Goal: Transaction & Acquisition: Purchase product/service

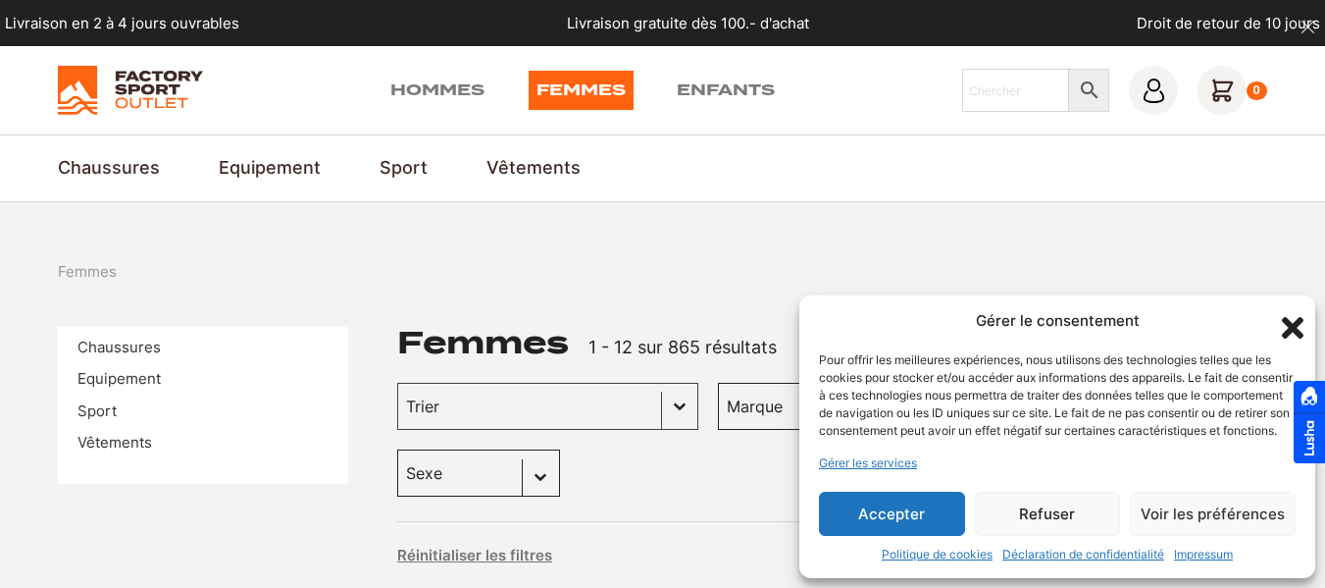
click at [122, 83] on img at bounding box center [130, 90] width 144 height 49
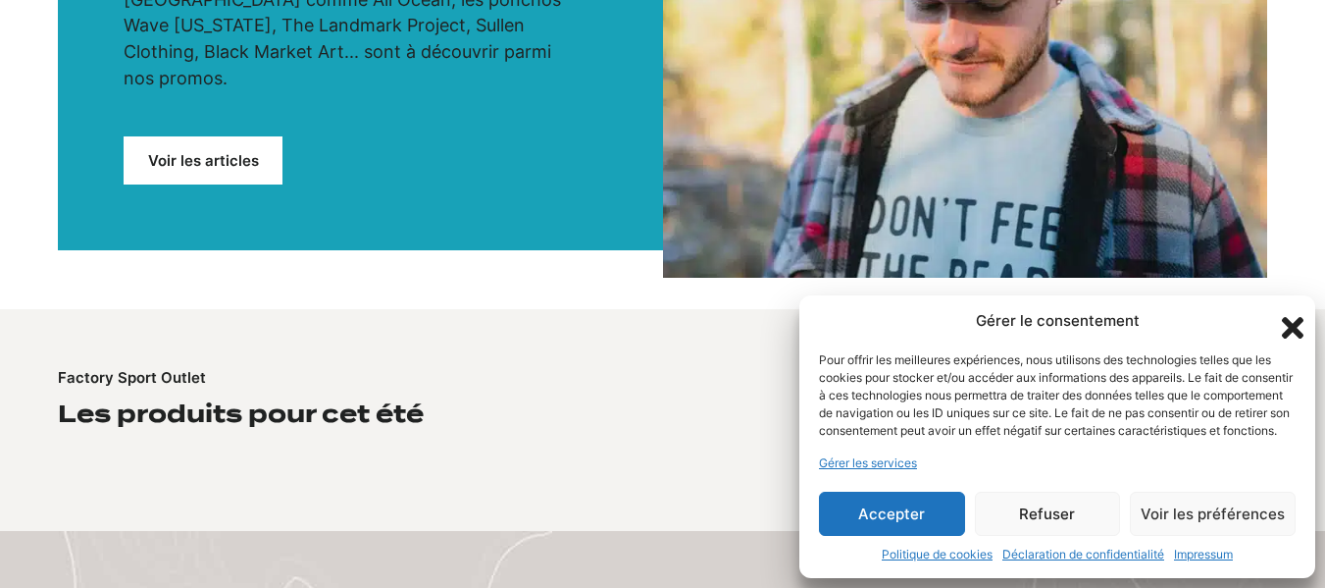
click at [900, 508] on button "Accepter" at bounding box center [892, 513] width 146 height 44
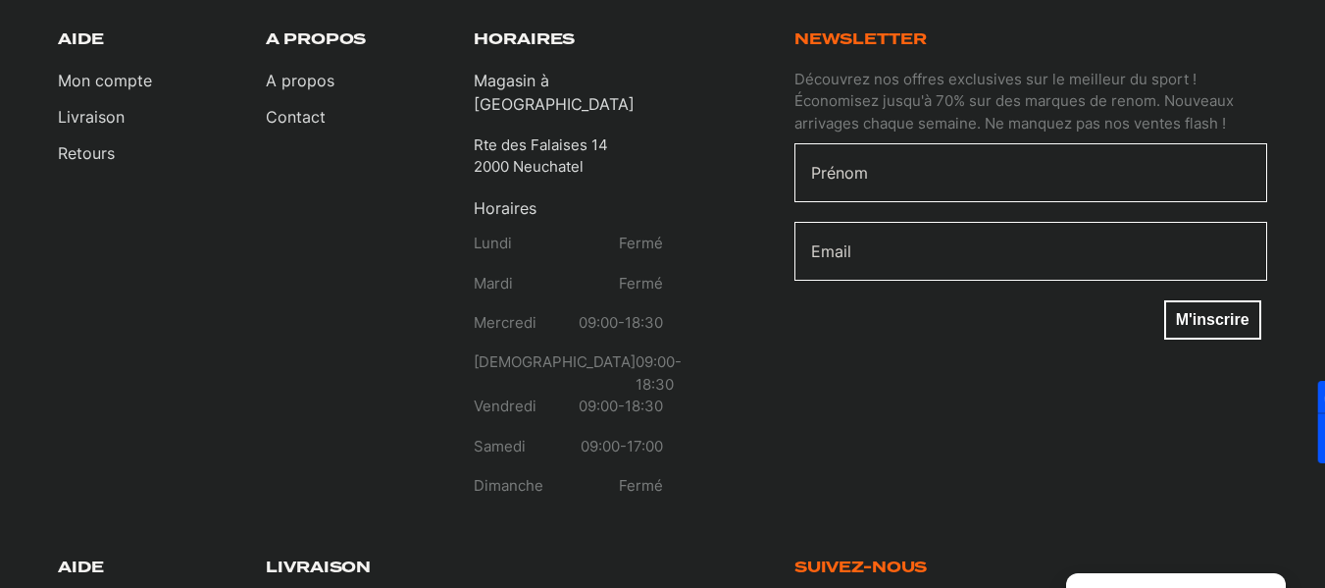
scroll to position [2649, 0]
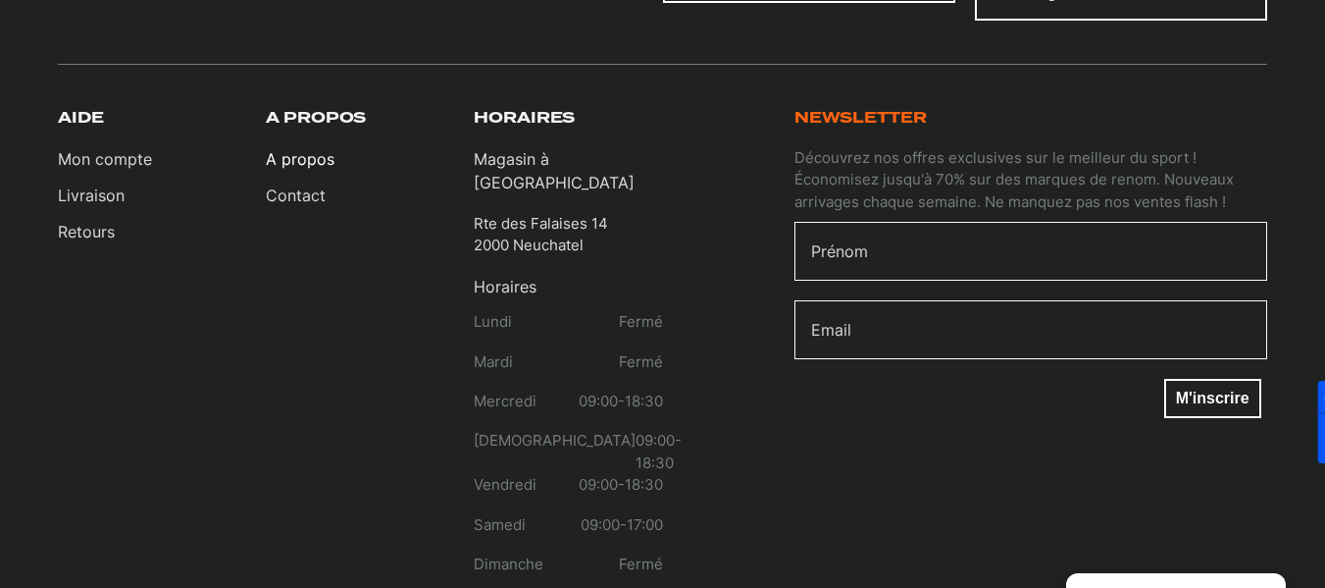
click at [324, 147] on link "A propos" at bounding box center [300, 159] width 69 height 24
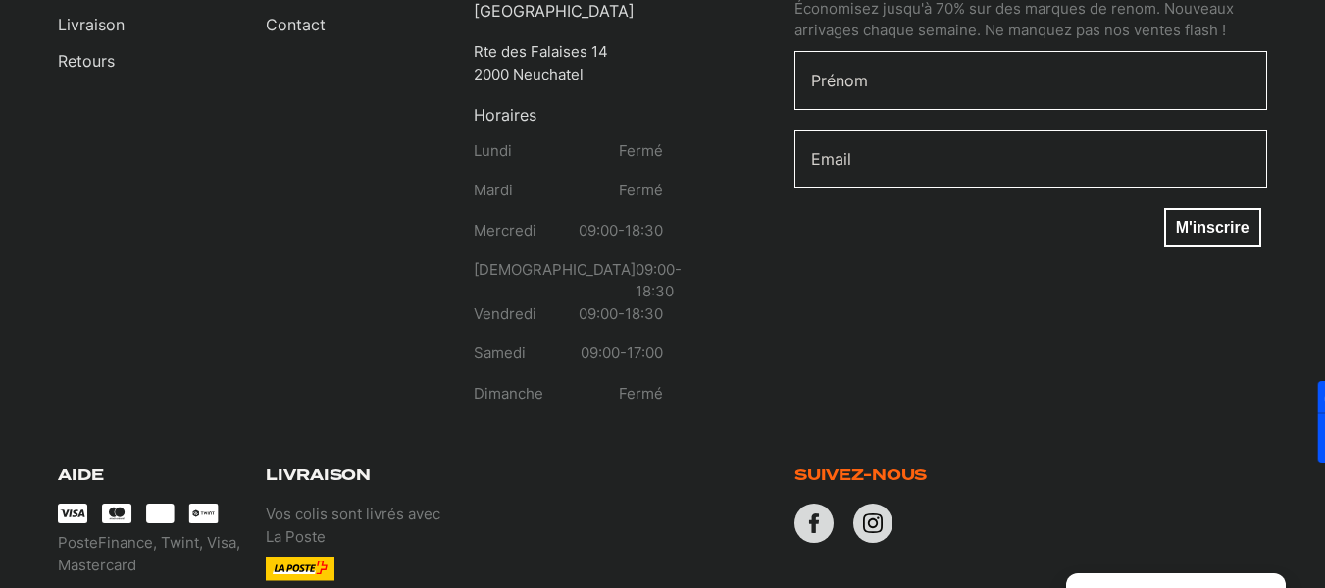
scroll to position [2550, 0]
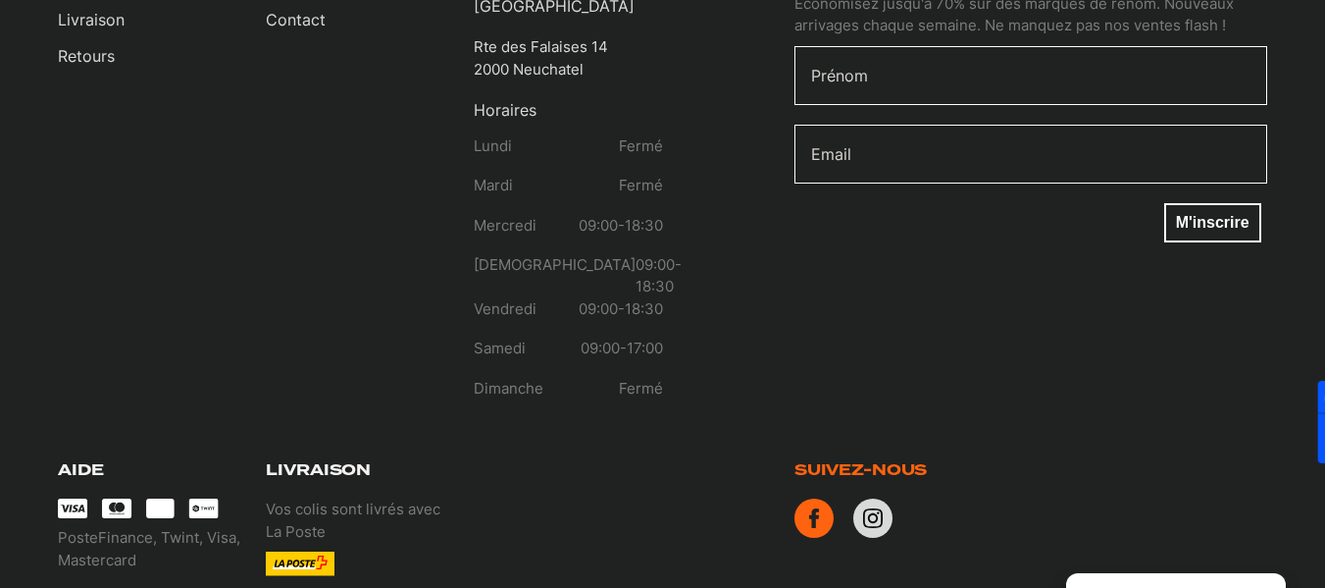
click at [819, 508] on icon at bounding box center [814, 518] width 10 height 20
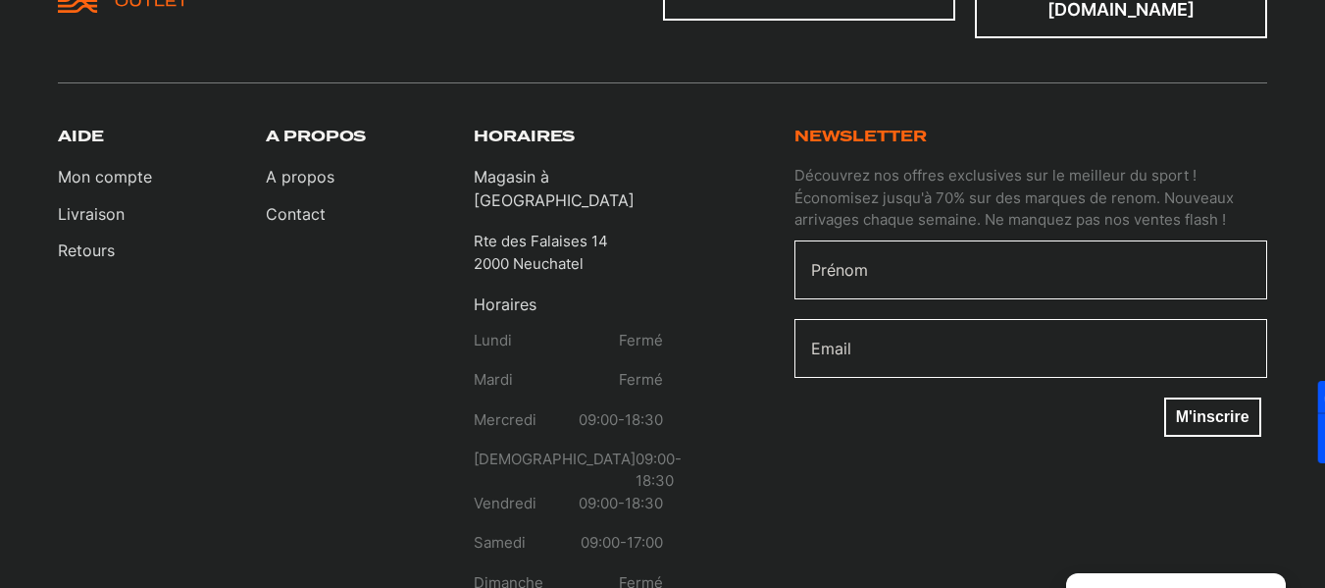
scroll to position [2354, 0]
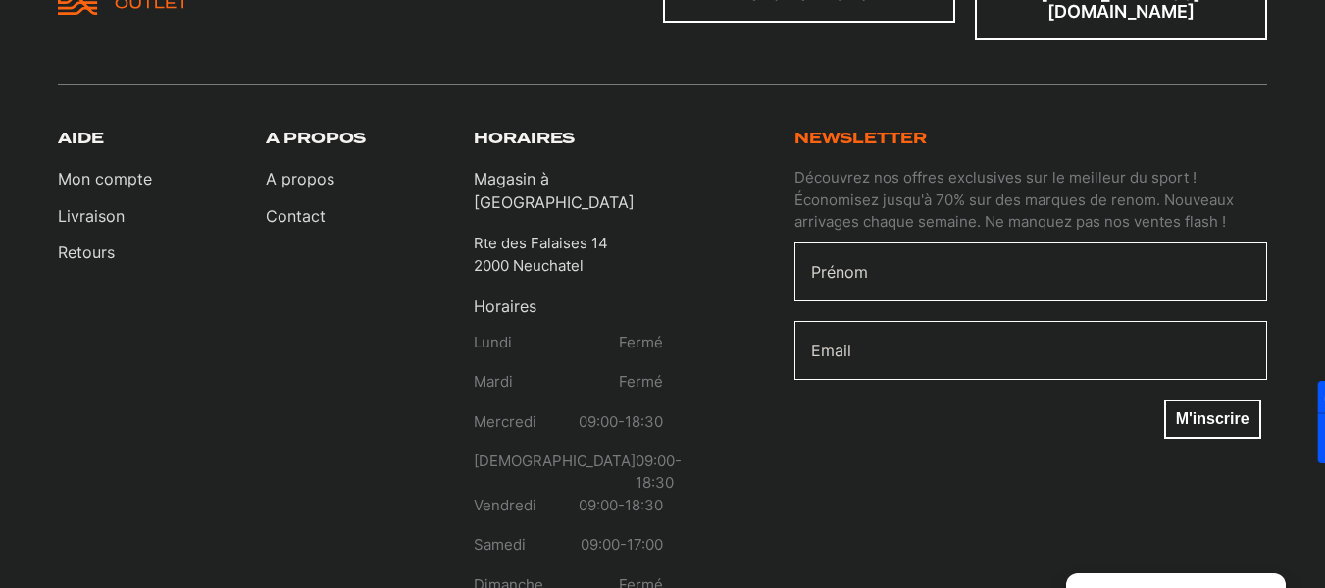
drag, startPoint x: 1302, startPoint y: 51, endPoint x: 1288, endPoint y: 52, distance: 13.8
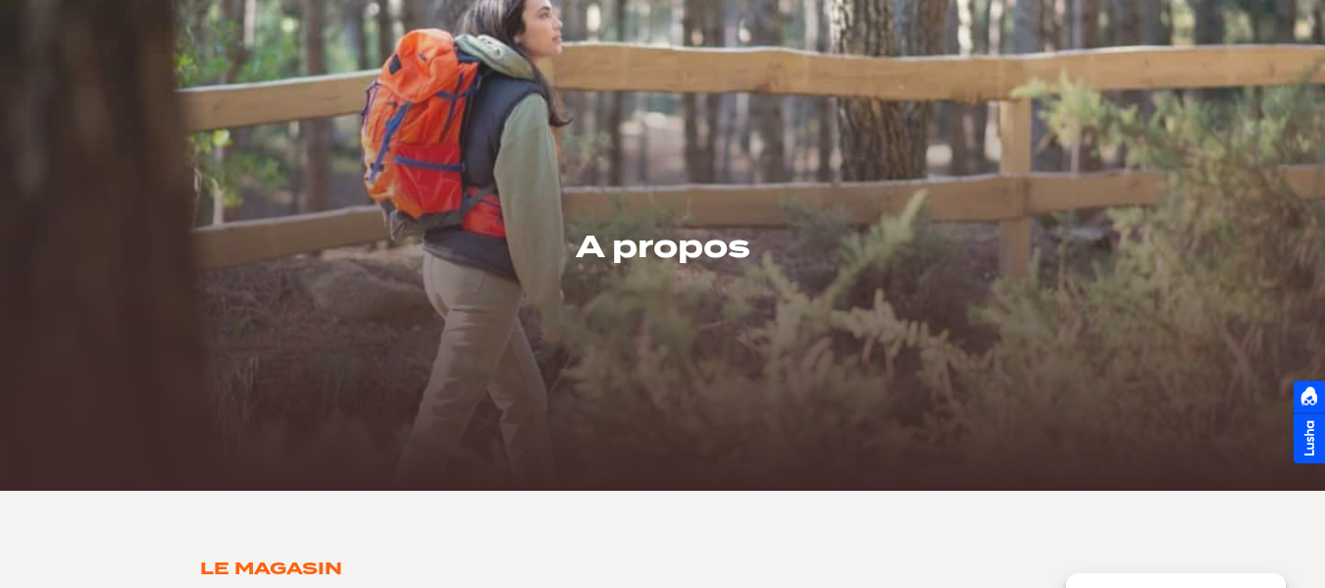
scroll to position [0, 0]
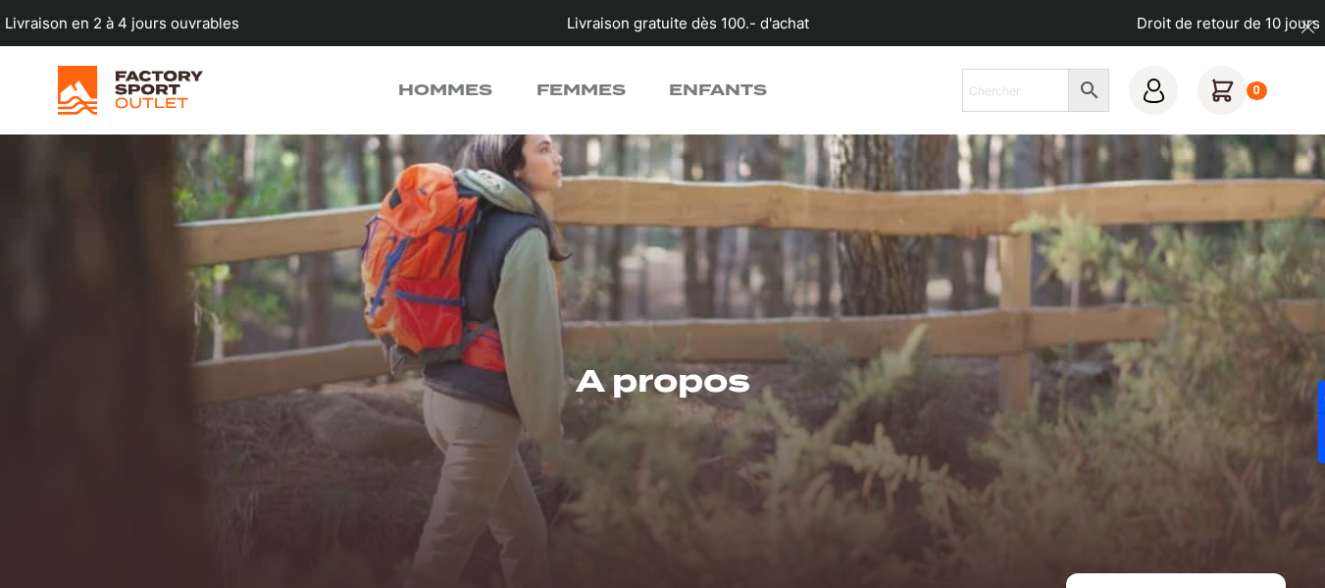
click at [163, 68] on img at bounding box center [130, 90] width 144 height 49
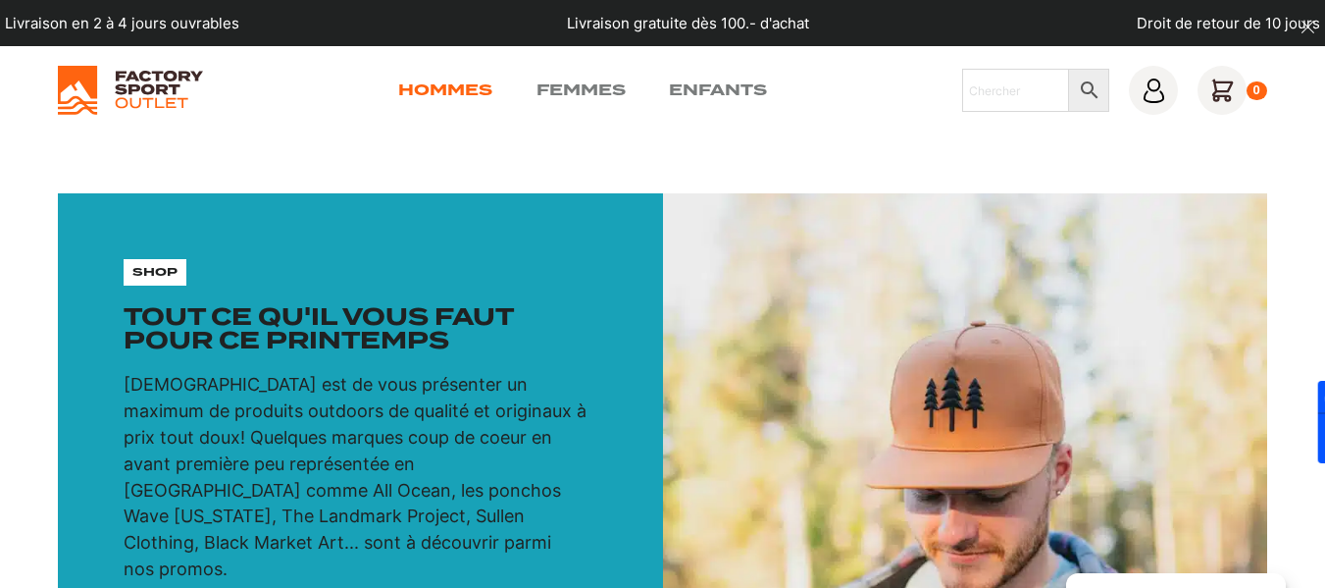
click at [473, 86] on link "Hommes" at bounding box center [445, 90] width 94 height 24
drag, startPoint x: 368, startPoint y: 83, endPoint x: 497, endPoint y: 111, distance: 132.4
click at [497, 111] on div "Hommes Femmes Enfants Chercher × 0" at bounding box center [662, 90] width 1209 height 49
click at [0, 178] on section "shop Tout ce qu'il vous faut pour ce printemps Notre mission est de vous présen…" at bounding box center [662, 466] width 1325 height 664
click at [765, 161] on section "shop Tout ce qu'il vous faut pour ce printemps Notre mission est de vous présen…" at bounding box center [662, 466] width 1325 height 664
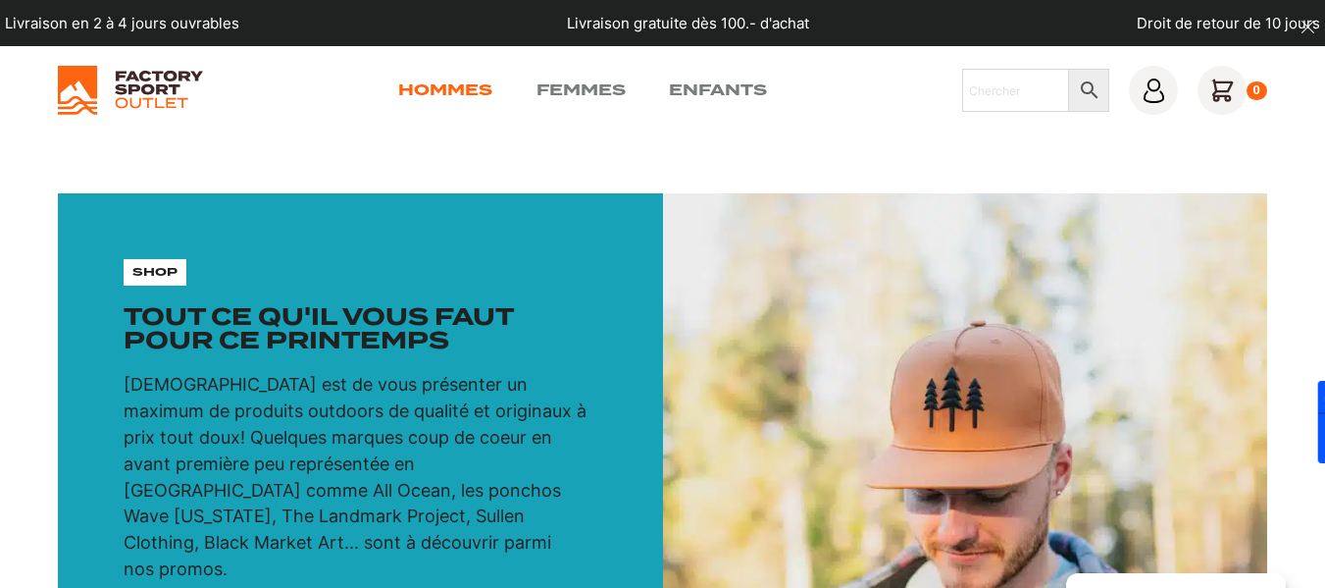
click at [412, 98] on link "Hommes" at bounding box center [445, 90] width 94 height 24
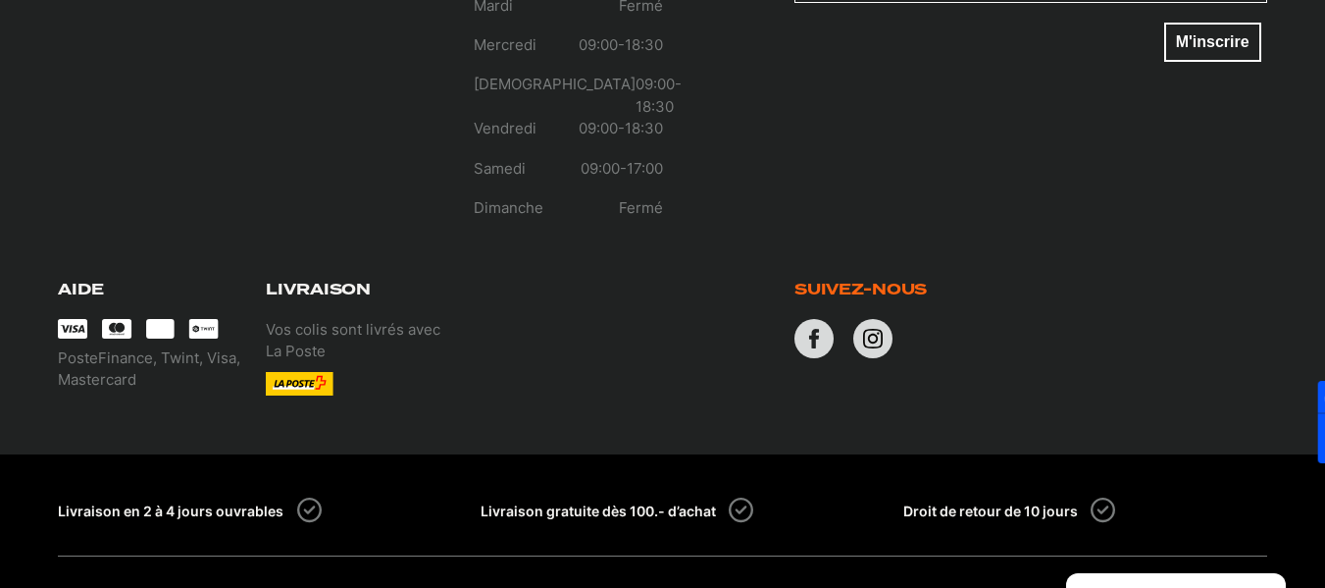
scroll to position [3034, 0]
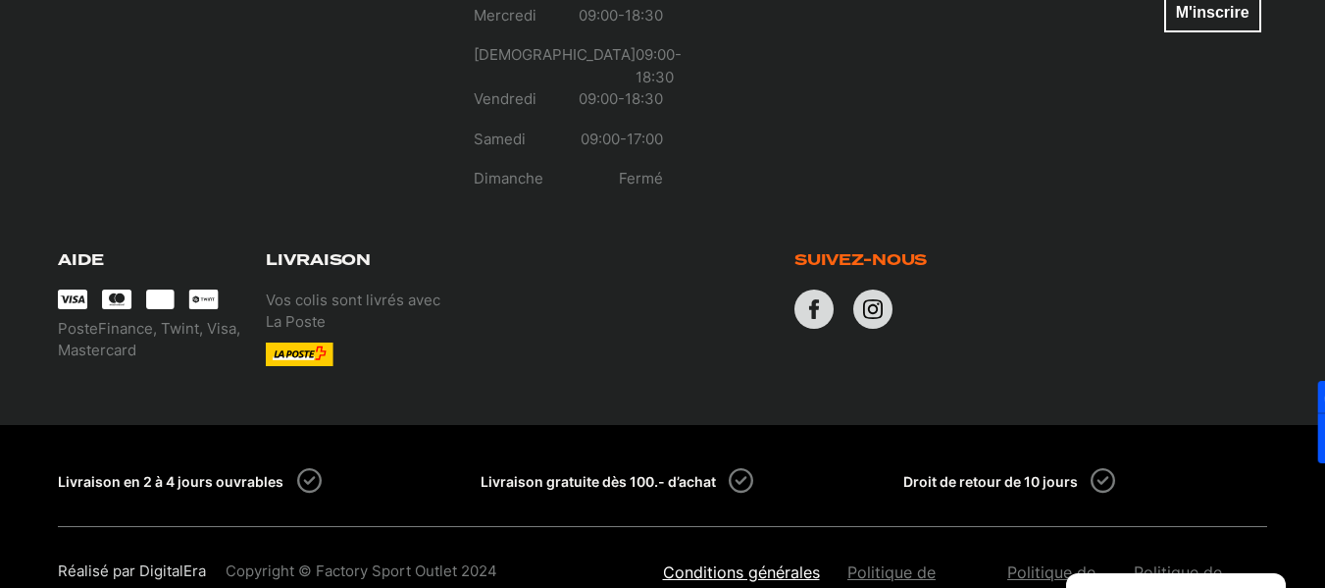
click at [720, 560] on link "Conditions générales de ventes" at bounding box center [746, 583] width 166 height 47
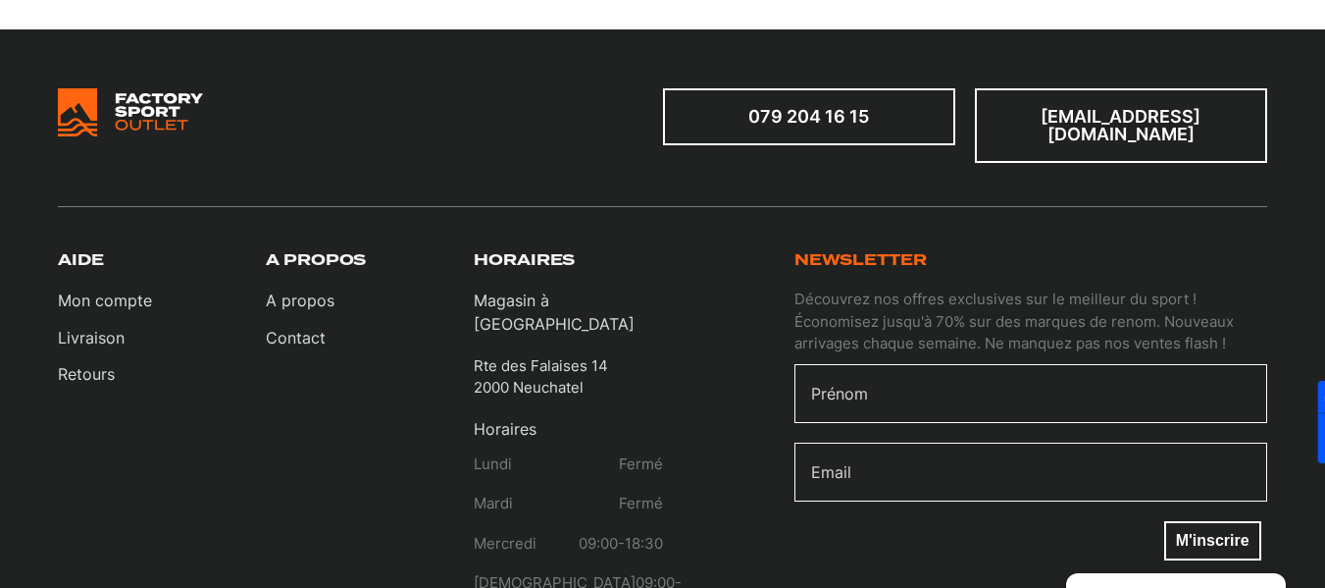
scroll to position [3924, 0]
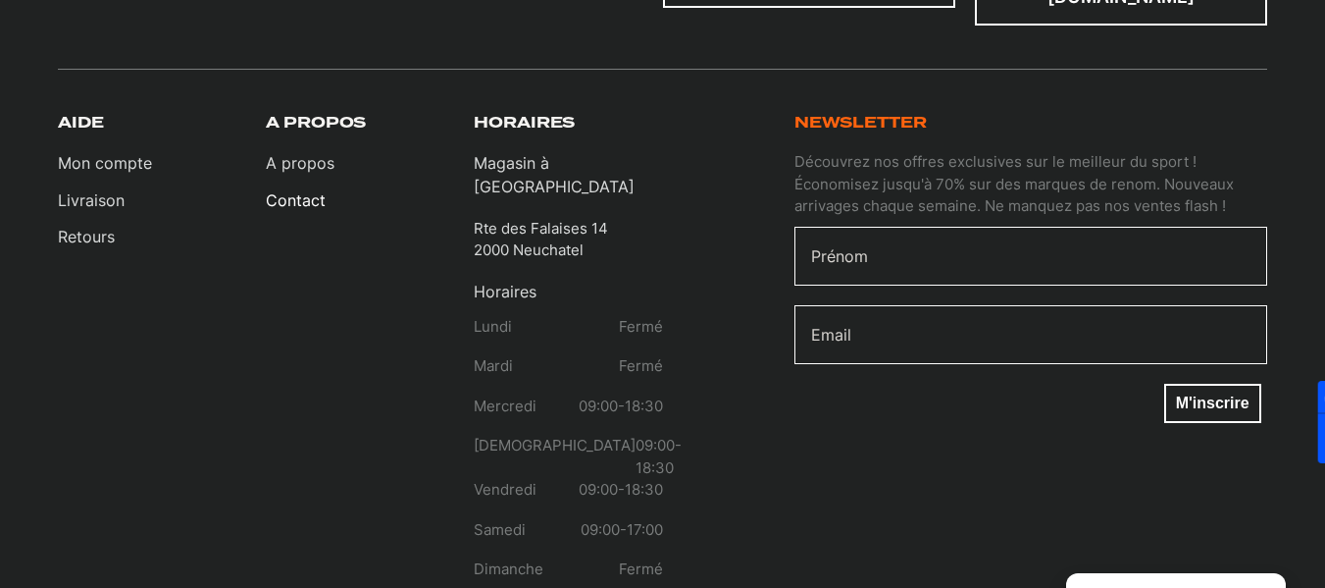
click at [278, 202] on link "Contact" at bounding box center [300, 200] width 69 height 24
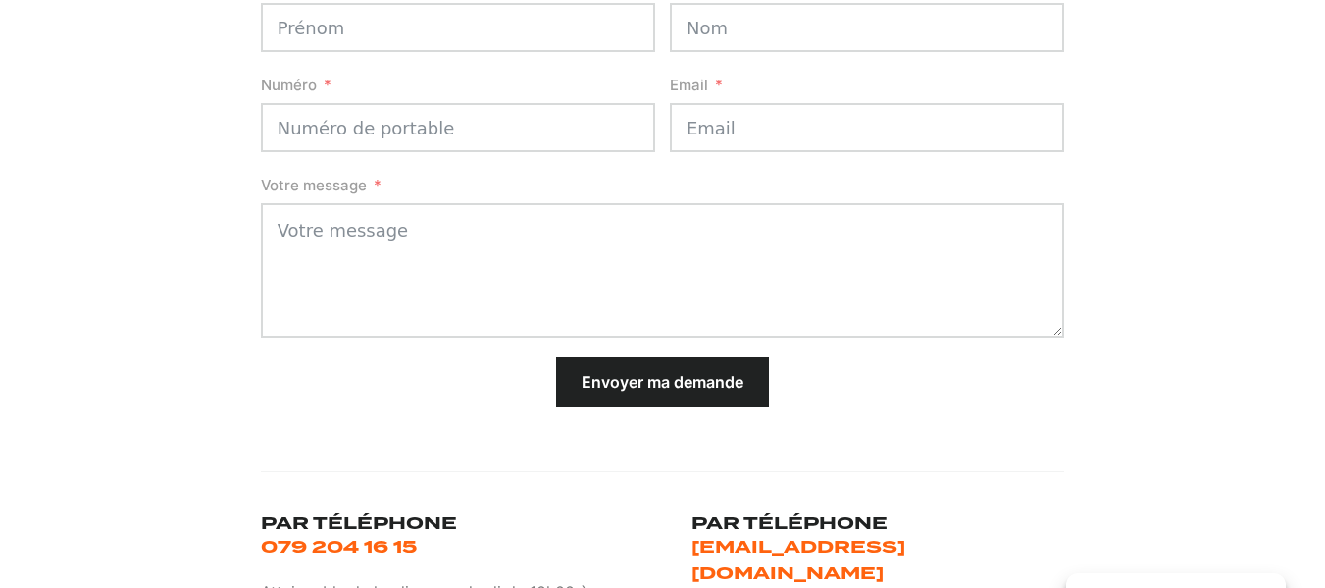
scroll to position [785, 0]
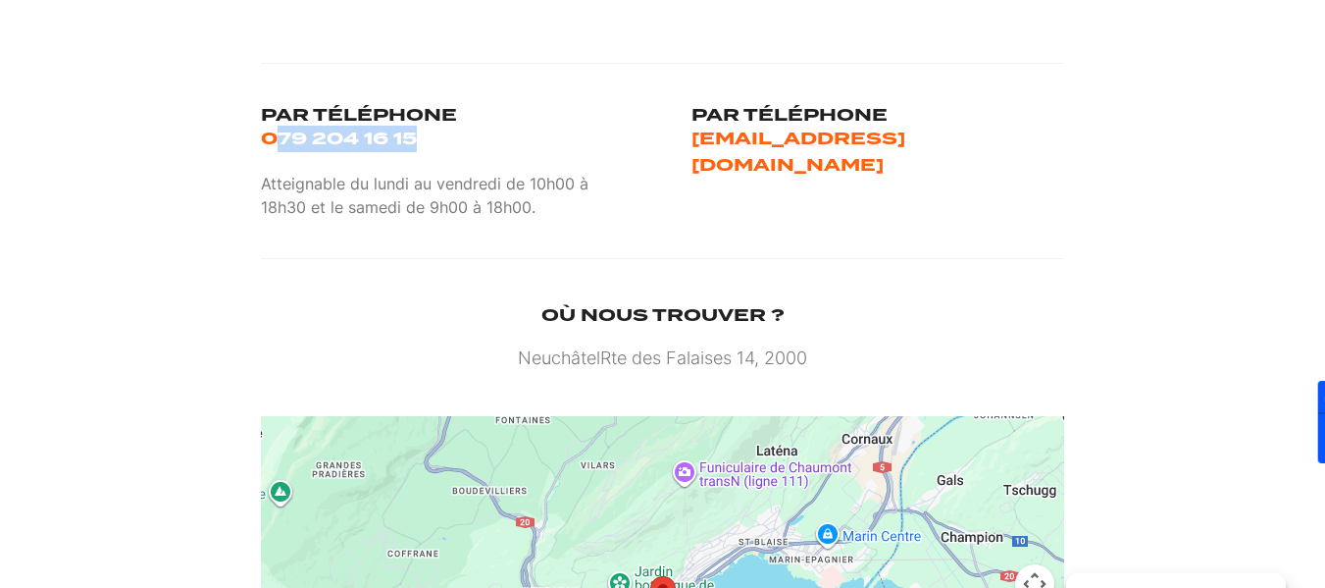
drag, startPoint x: 400, startPoint y: 144, endPoint x: 279, endPoint y: 150, distance: 121.8
click at [279, 150] on div "Par téléphone 079 204 16 15" at bounding box center [359, 127] width 196 height 49
copy link "79 204 16 15"
click at [677, 147] on div "Par téléphone 079 204 16 15 Atteignable du lundi au vendredi de 10h00 à 18h30 e…" at bounding box center [663, 161] width 804 height 196
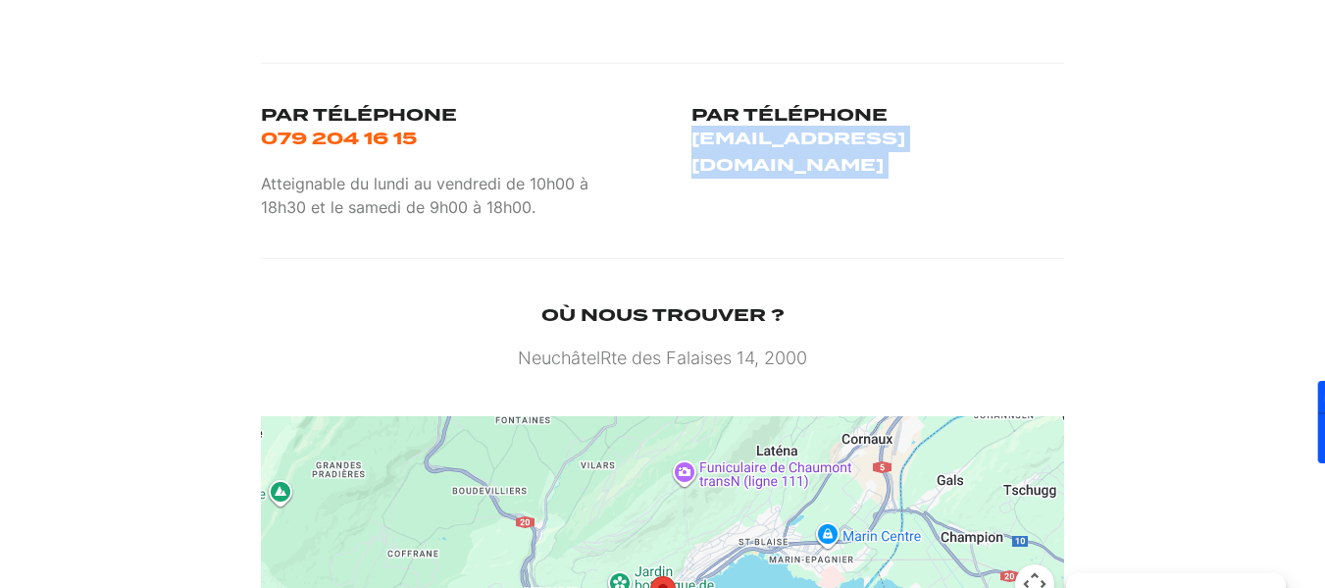
click at [677, 147] on div "Par téléphone 079 204 16 15 Atteignable du lundi au vendredi de 10h00 à 18h30 e…" at bounding box center [663, 161] width 804 height 196
copy link "[EMAIL_ADDRESS][DOMAIN_NAME]"
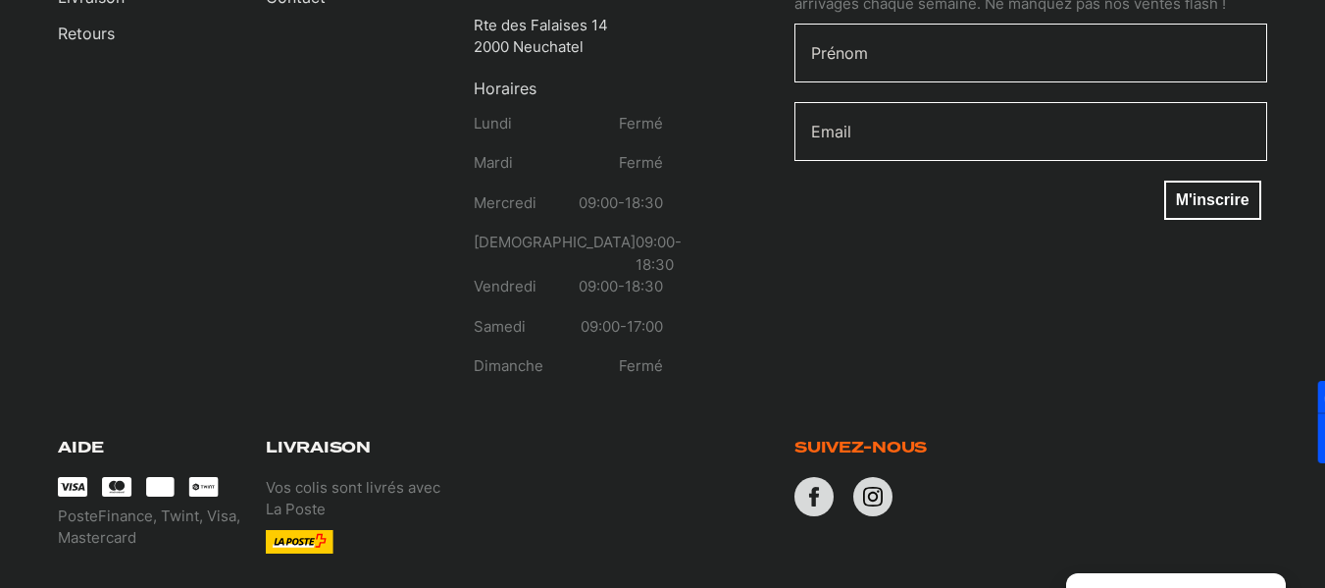
scroll to position [1864, 0]
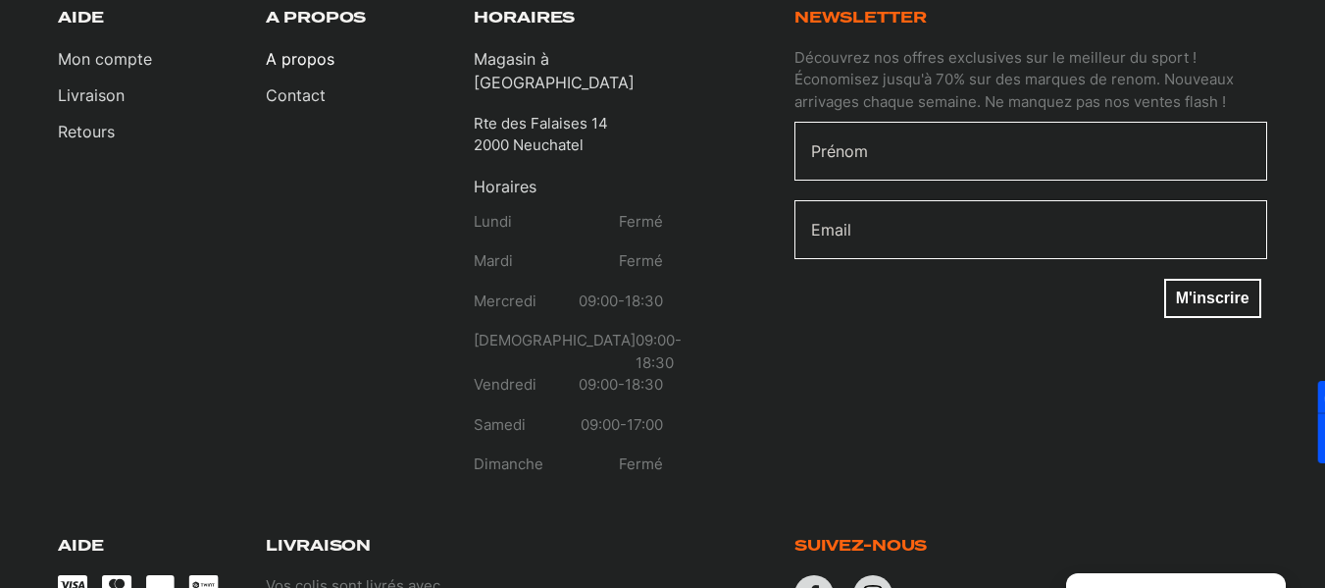
click at [321, 53] on link "A propos" at bounding box center [300, 59] width 69 height 24
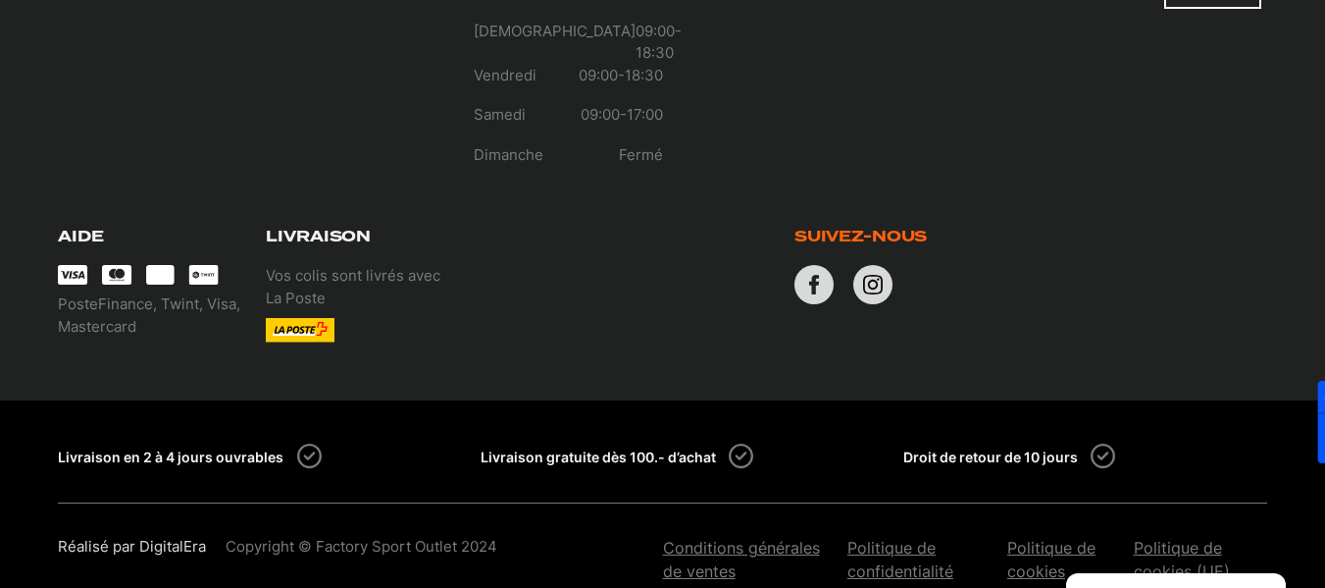
scroll to position [2785, 0]
click at [897, 535] on link "Politique de confidentialité" at bounding box center [918, 558] width 140 height 47
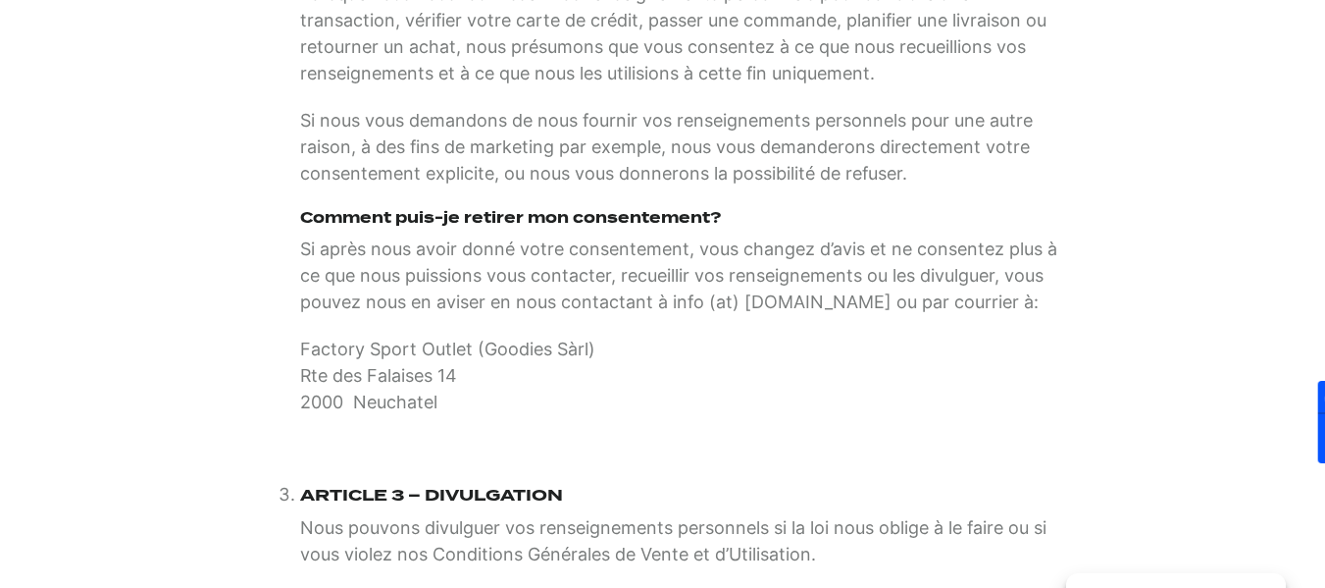
scroll to position [883, 0]
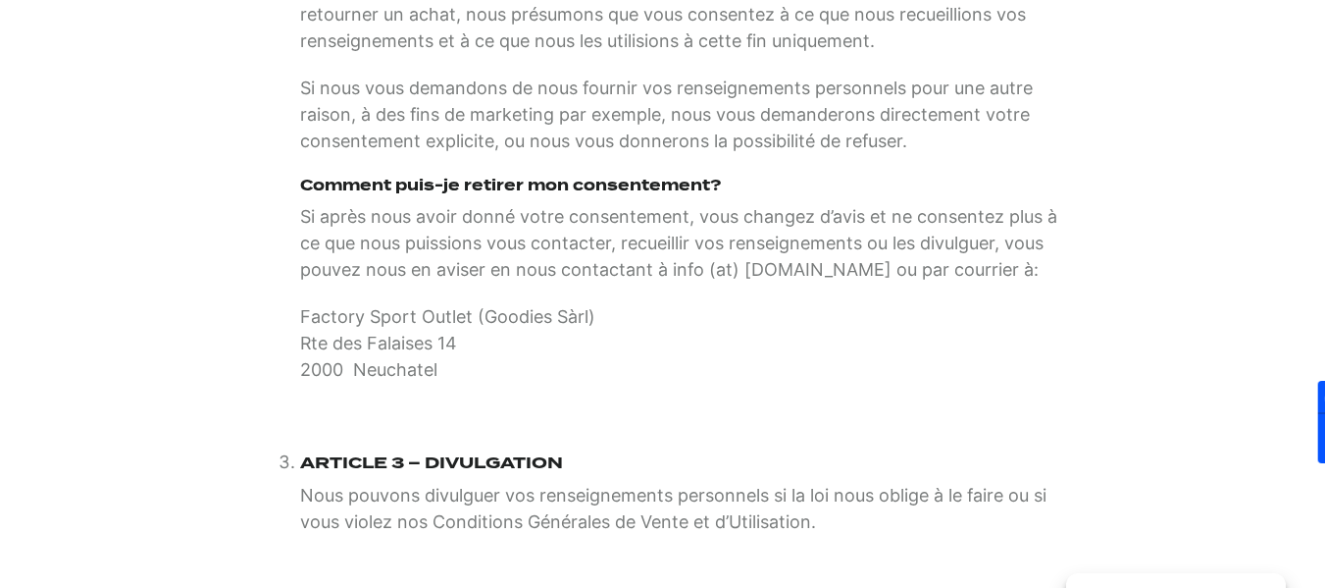
click at [389, 341] on p "Factory Sport Outlet (Goodies Sàrl) Rte des Falaises 14 2000 Neuchatel" at bounding box center [682, 343] width 765 height 79
drag, startPoint x: 484, startPoint y: 347, endPoint x: 590, endPoint y: 351, distance: 106.0
click at [590, 351] on p "Factory Sport Outlet (Goodies Sàrl) Rte des Falaises 14 2000 Neuchatel" at bounding box center [682, 343] width 765 height 79
copy p "Goodies Sàrl"
drag, startPoint x: 449, startPoint y: 396, endPoint x: 259, endPoint y: 377, distance: 191.3
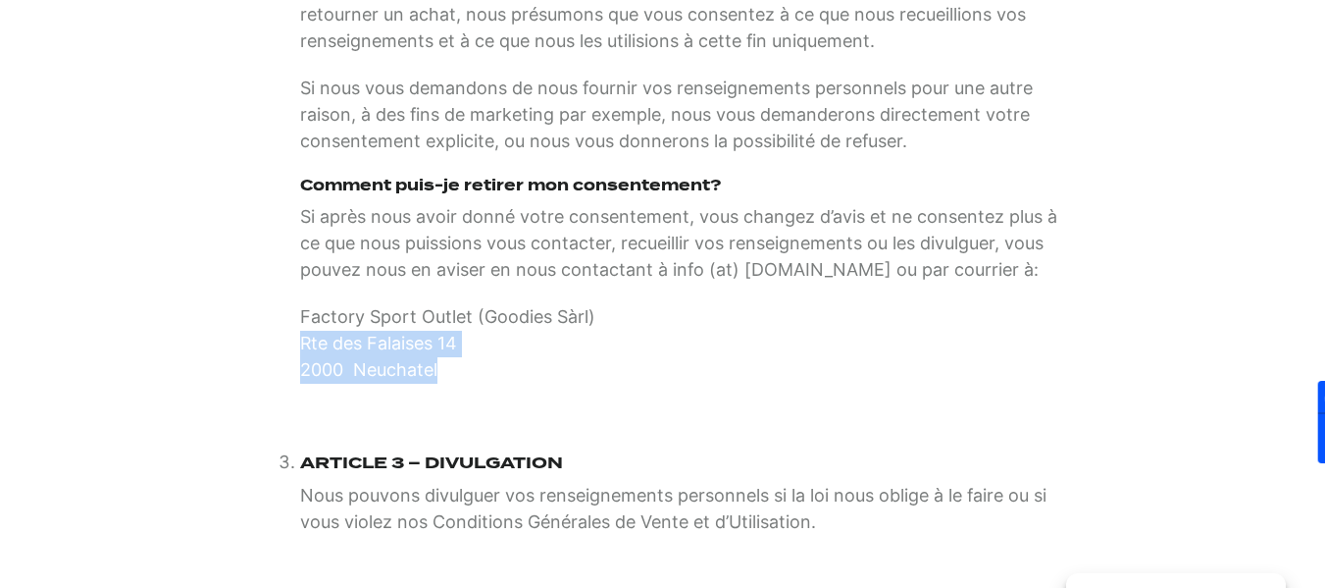
copy p "Rte des Falaises 14 2000 Neuchatel"
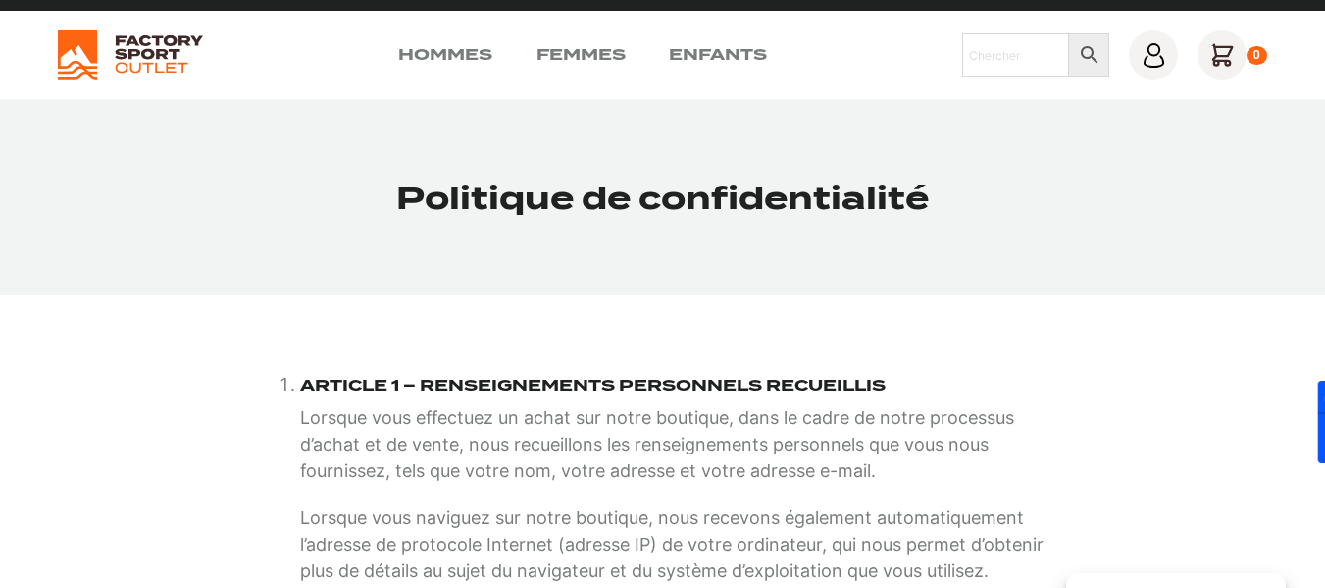
scroll to position [0, 0]
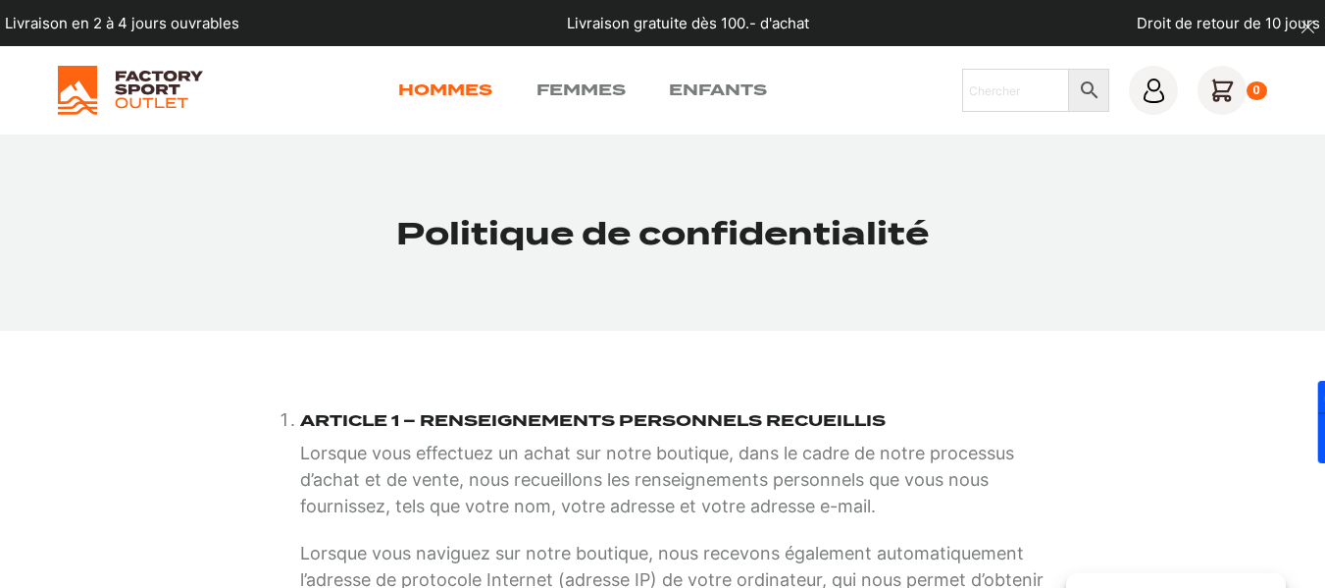
click at [445, 92] on link "Hommes" at bounding box center [445, 90] width 94 height 24
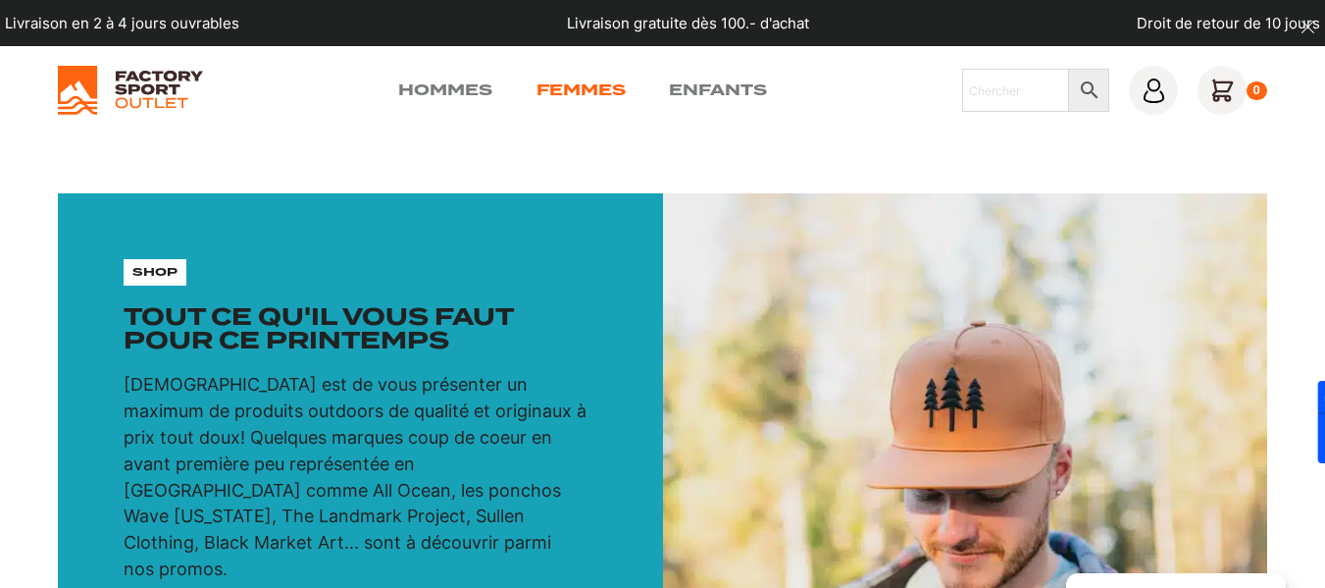
click at [569, 85] on link "Femmes" at bounding box center [581, 90] width 89 height 24
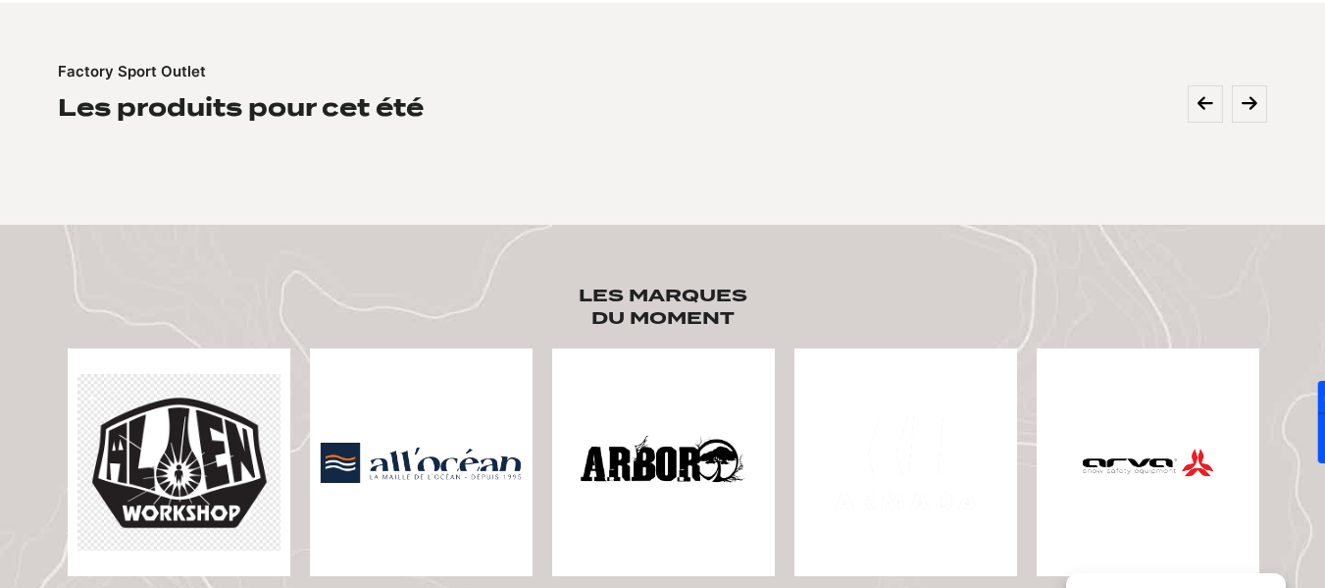
scroll to position [1079, 0]
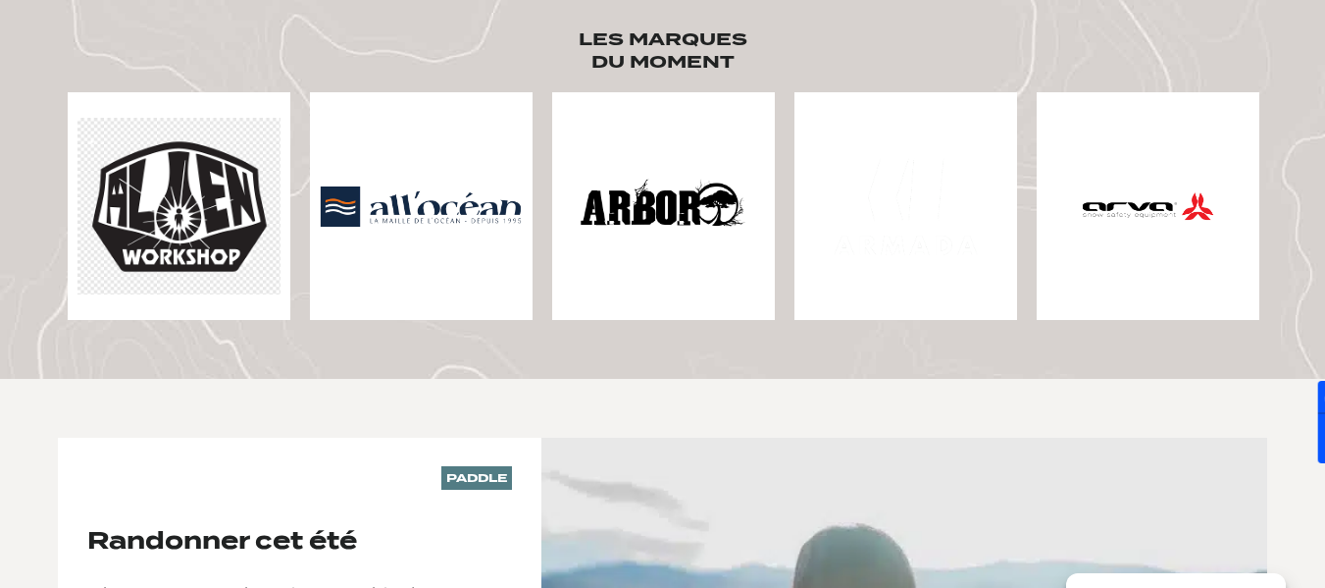
click at [183, 129] on img at bounding box center [178, 206] width 203 height 177
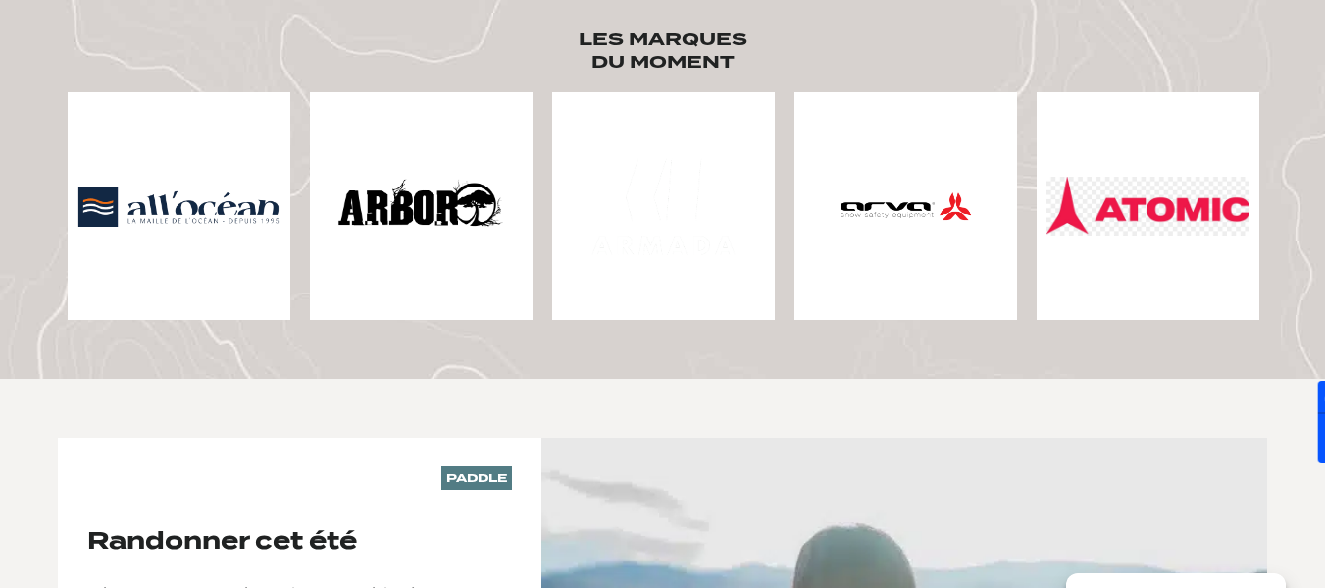
click at [431, 186] on img at bounding box center [421, 206] width 203 height 203
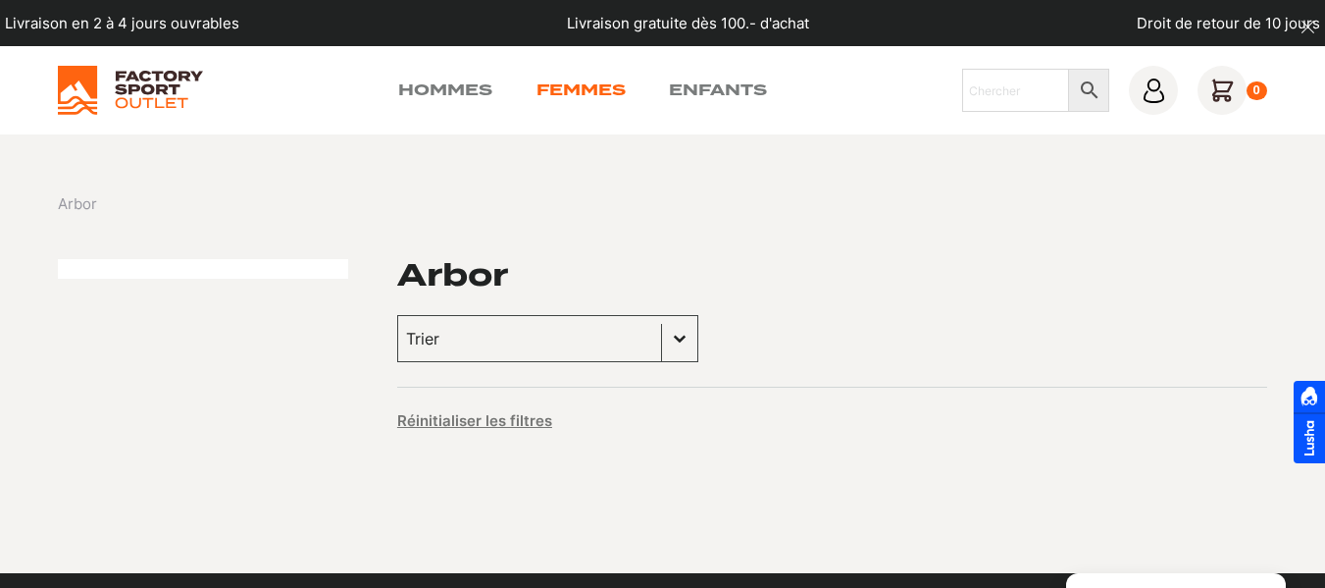
click at [598, 100] on link "Femmes" at bounding box center [581, 90] width 89 height 24
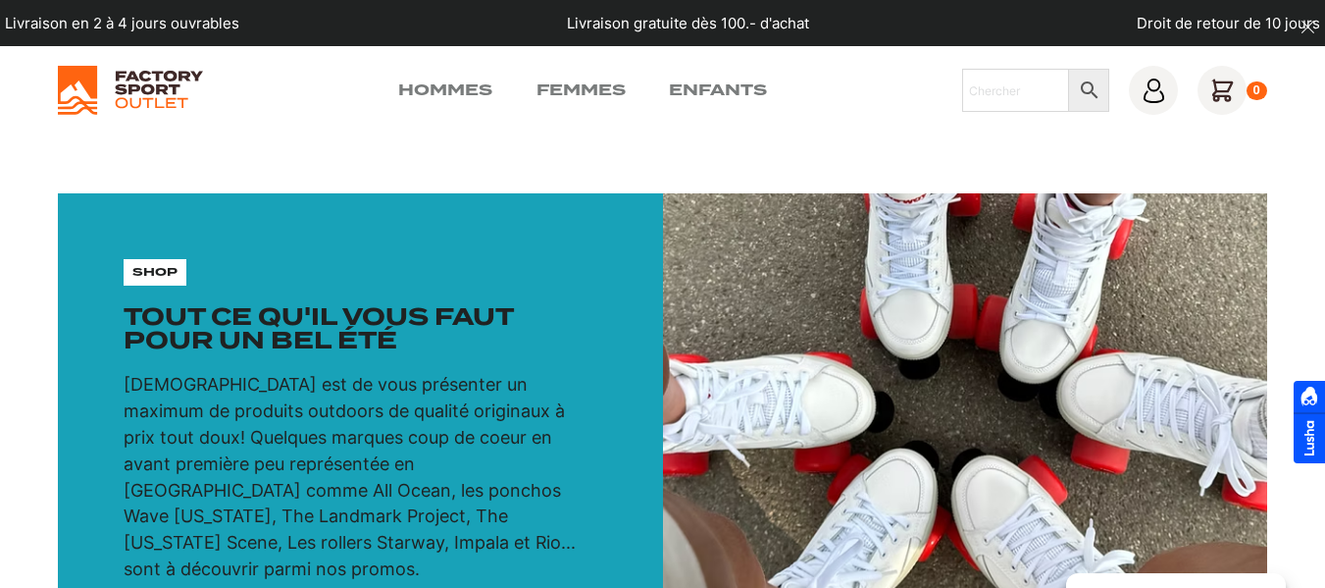
click at [169, 280] on p "shop" at bounding box center [154, 272] width 45 height 18
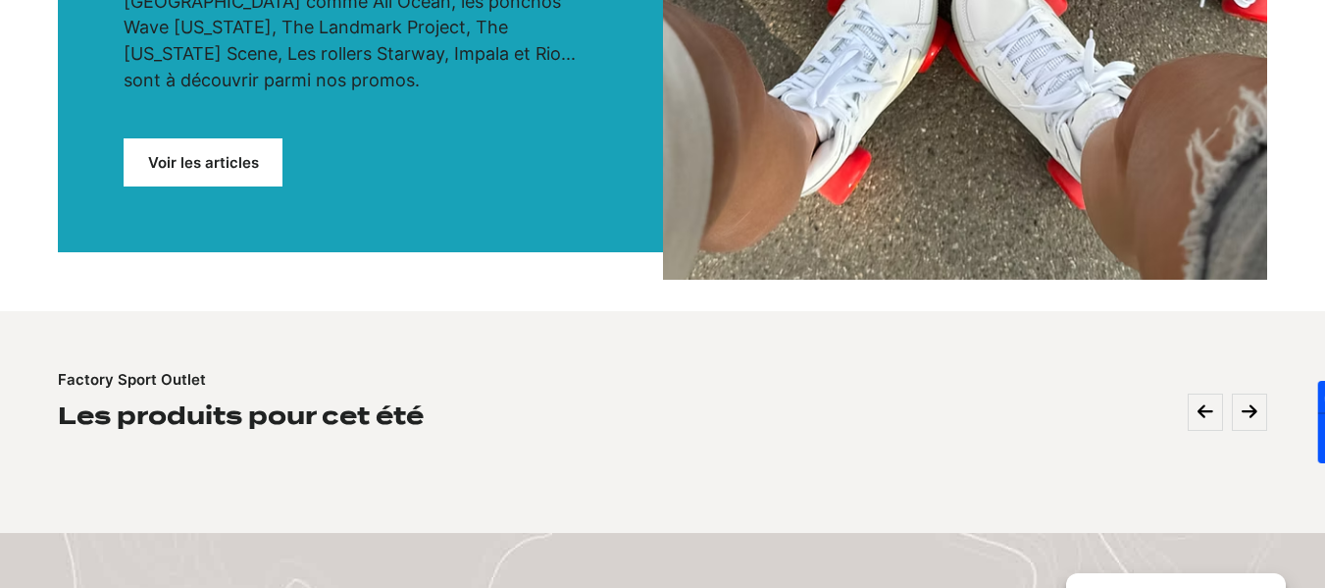
scroll to position [490, 0]
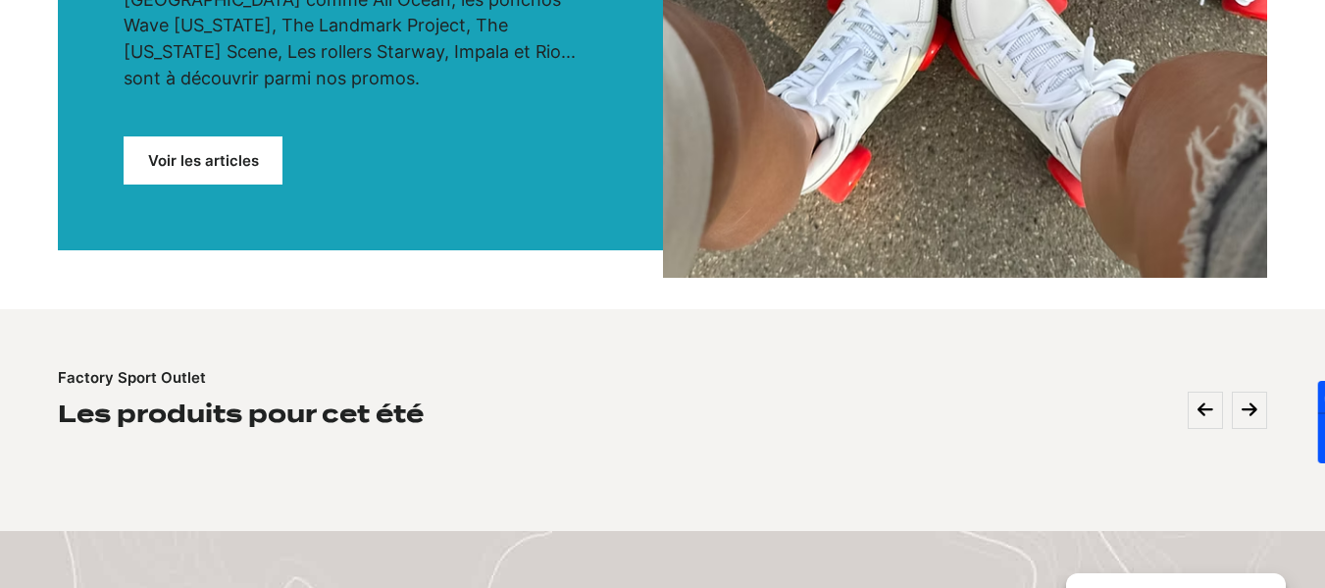
click at [240, 136] on link "Voir les articles" at bounding box center [203, 160] width 159 height 48
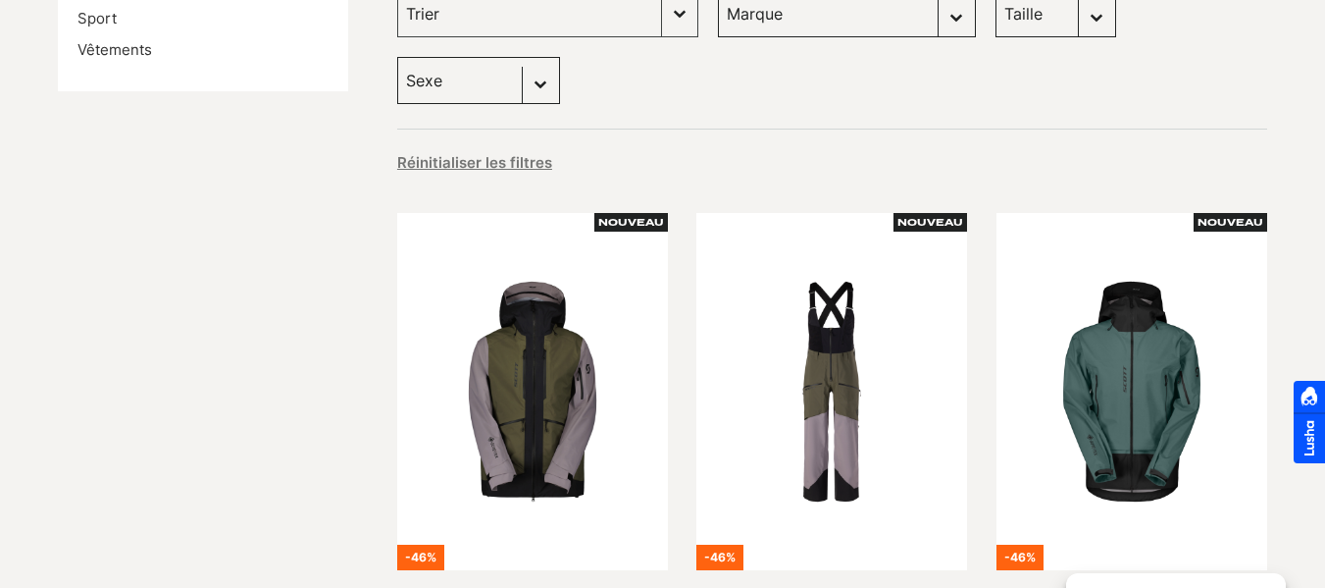
scroll to position [294, 0]
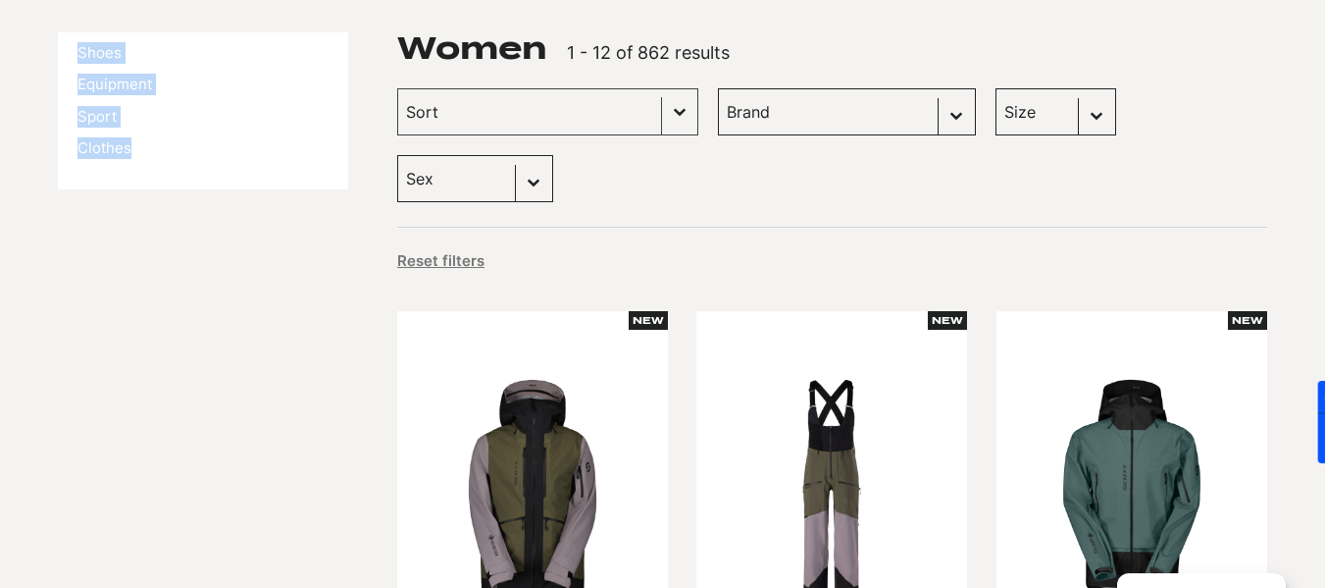
drag, startPoint x: 46, startPoint y: 47, endPoint x: 166, endPoint y: 160, distance: 164.5
copy ul "Shoes Equipment Sport Clothes"
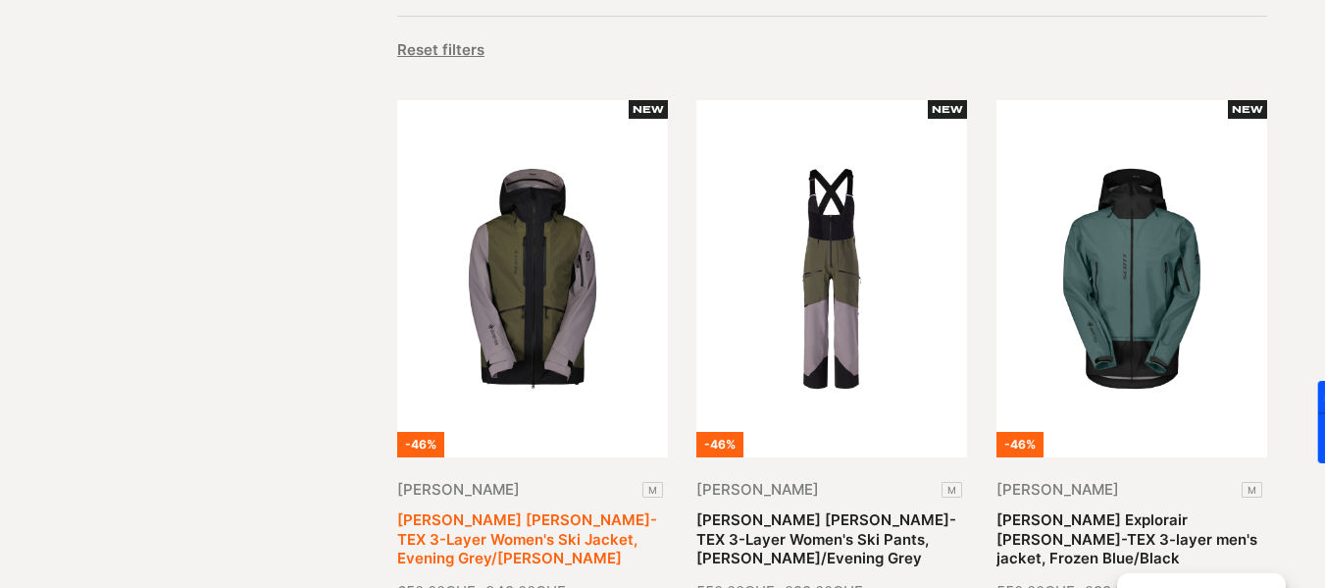
scroll to position [589, 0]
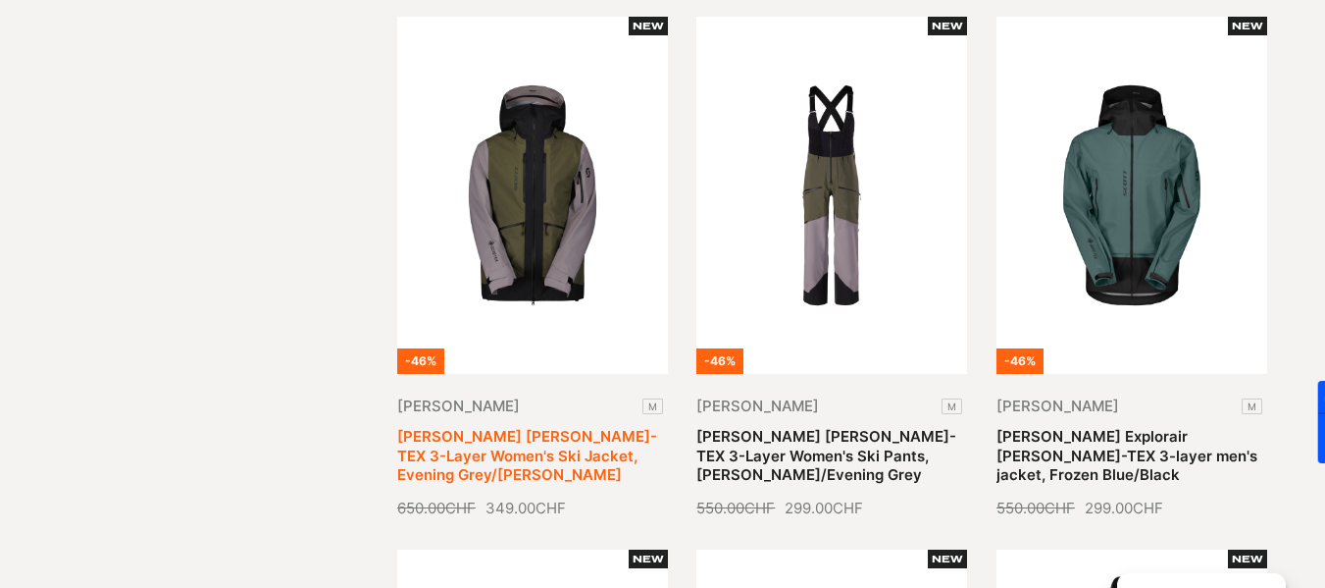
click at [518, 427] on link "SCOTT Vertic GORE-TEX 3-Layer Women's Ski Jacket, Evening Grey/Douglas Green" at bounding box center [527, 455] width 260 height 57
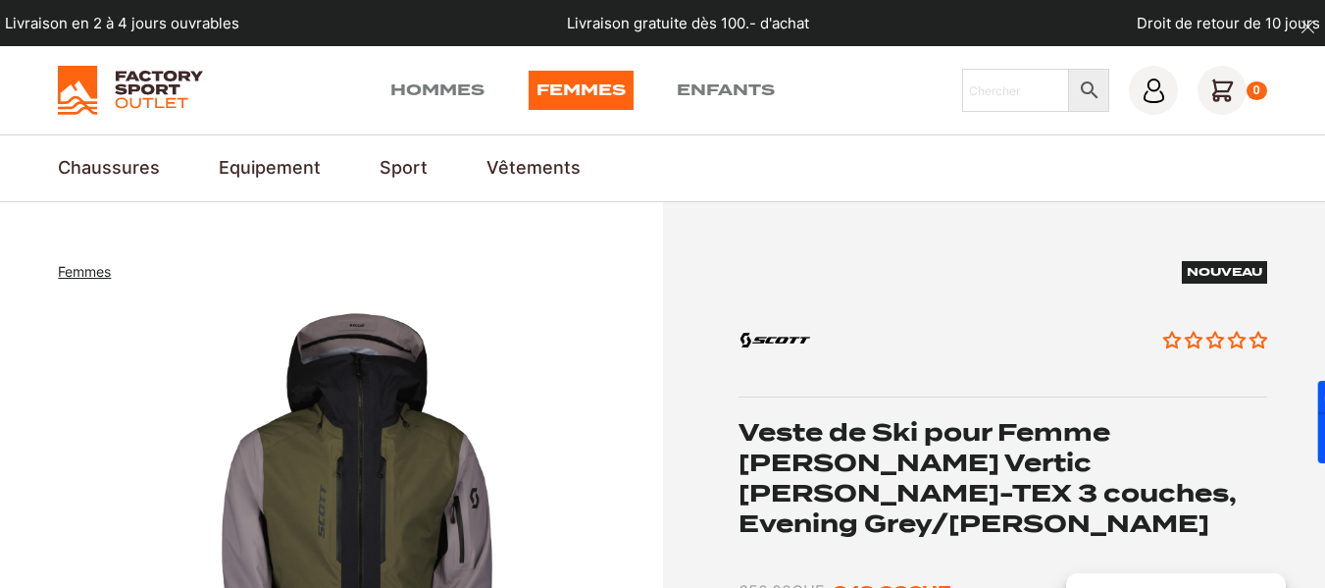
click at [93, 88] on img at bounding box center [130, 90] width 144 height 49
